Goal: Find specific page/section: Find specific page/section

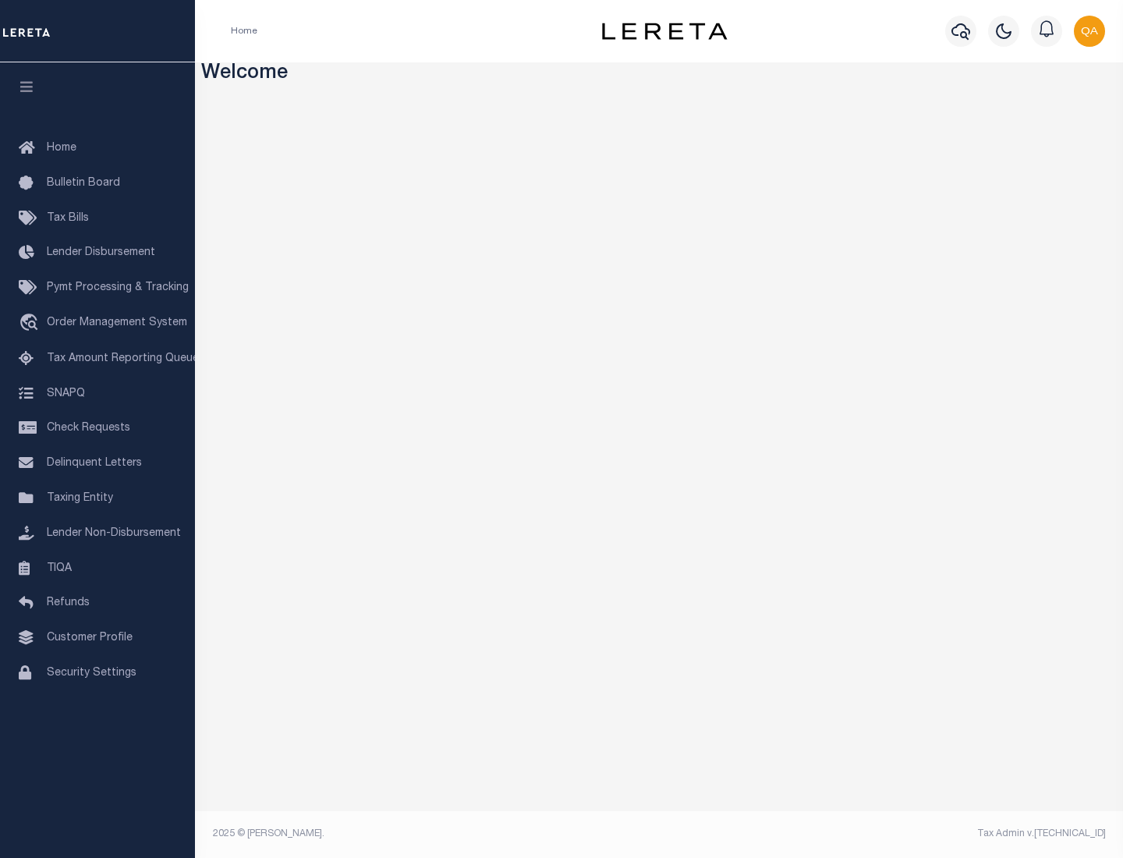
click at [97, 428] on span "Check Requests" at bounding box center [88, 428] width 83 height 11
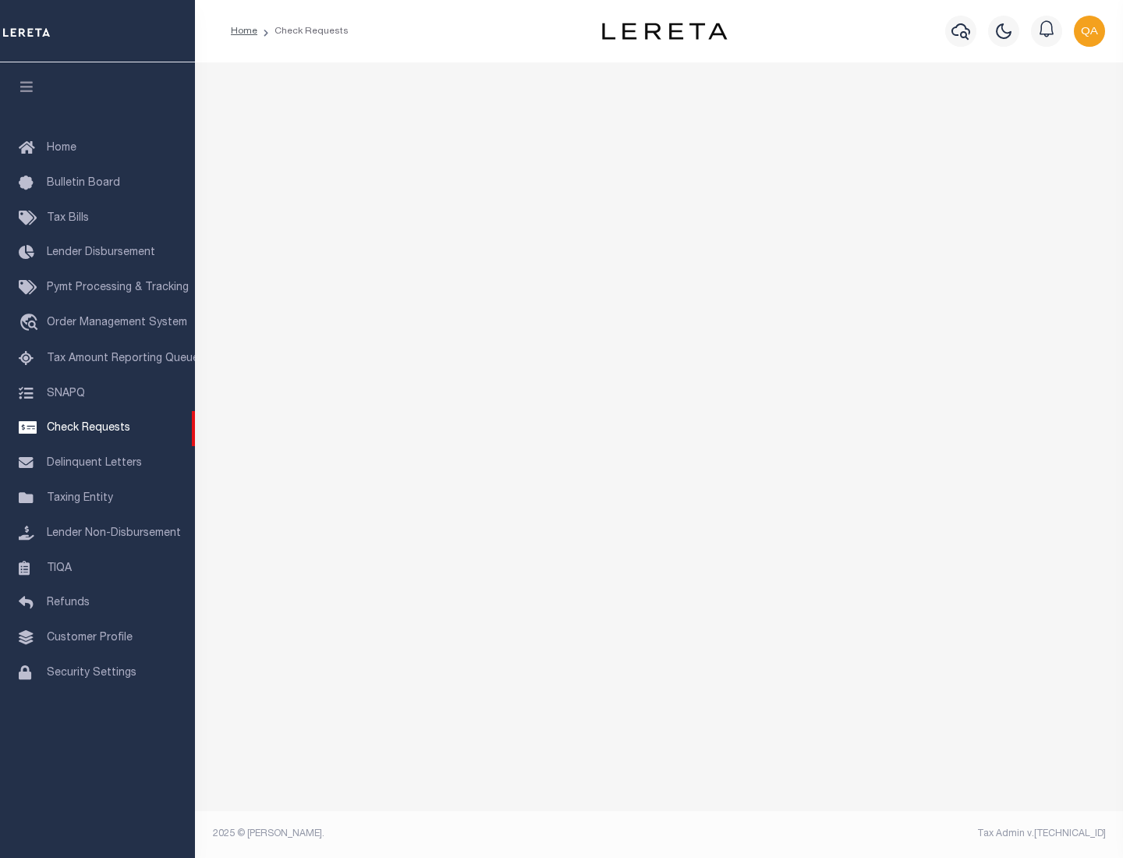
select select "50"
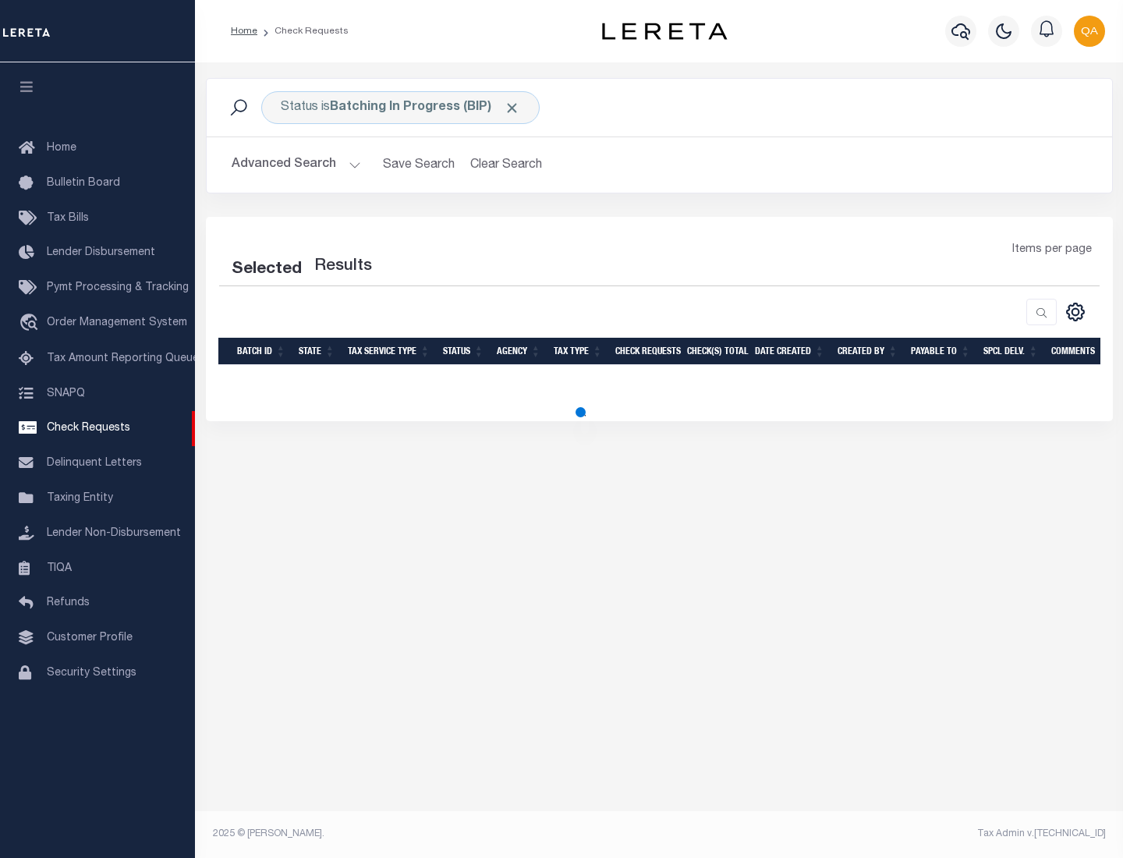
select select "50"
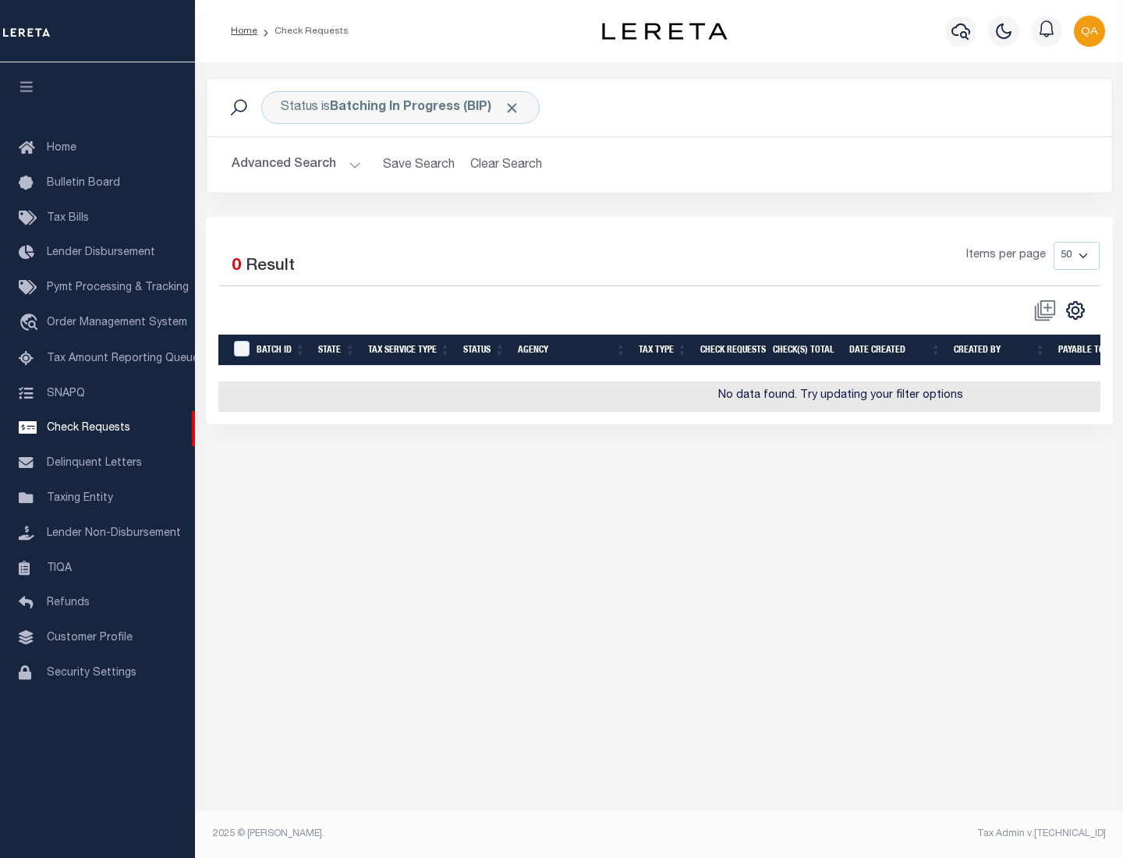
click at [512, 108] on span "Click to Remove" at bounding box center [512, 108] width 16 height 16
